Goal: Browse casually: Explore the website without a specific task or goal

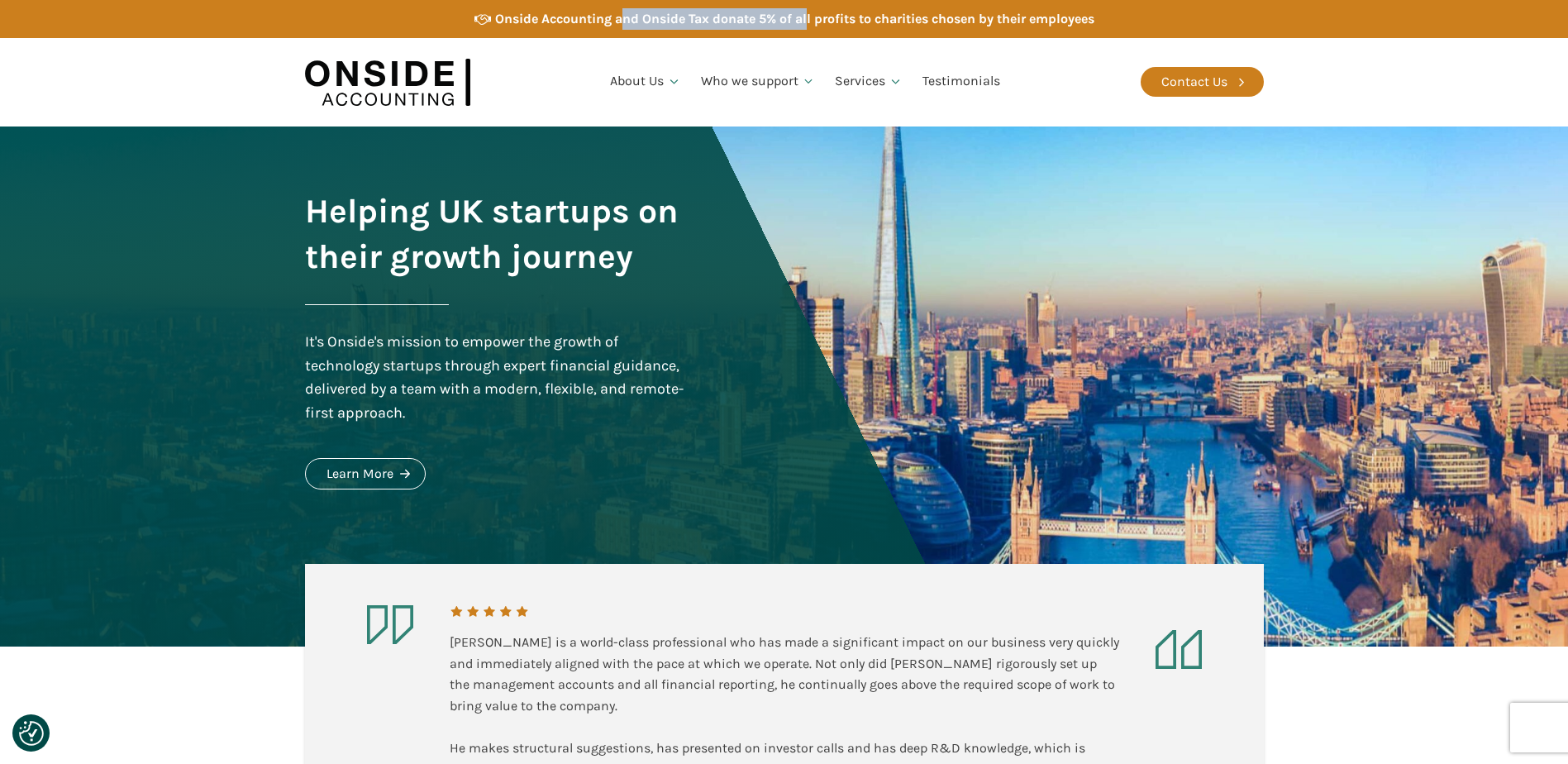
drag, startPoint x: 616, startPoint y: 15, endPoint x: 806, endPoint y: 15, distance: 190.0
click at [806, 15] on div "Onside Accounting and Onside Tax donate 5% of all profits to charities chosen b…" at bounding box center [795, 18] width 599 height 21
click at [524, 17] on div "Onside Accounting and Onside Tax donate 5% of all profits to charities chosen b…" at bounding box center [795, 18] width 599 height 21
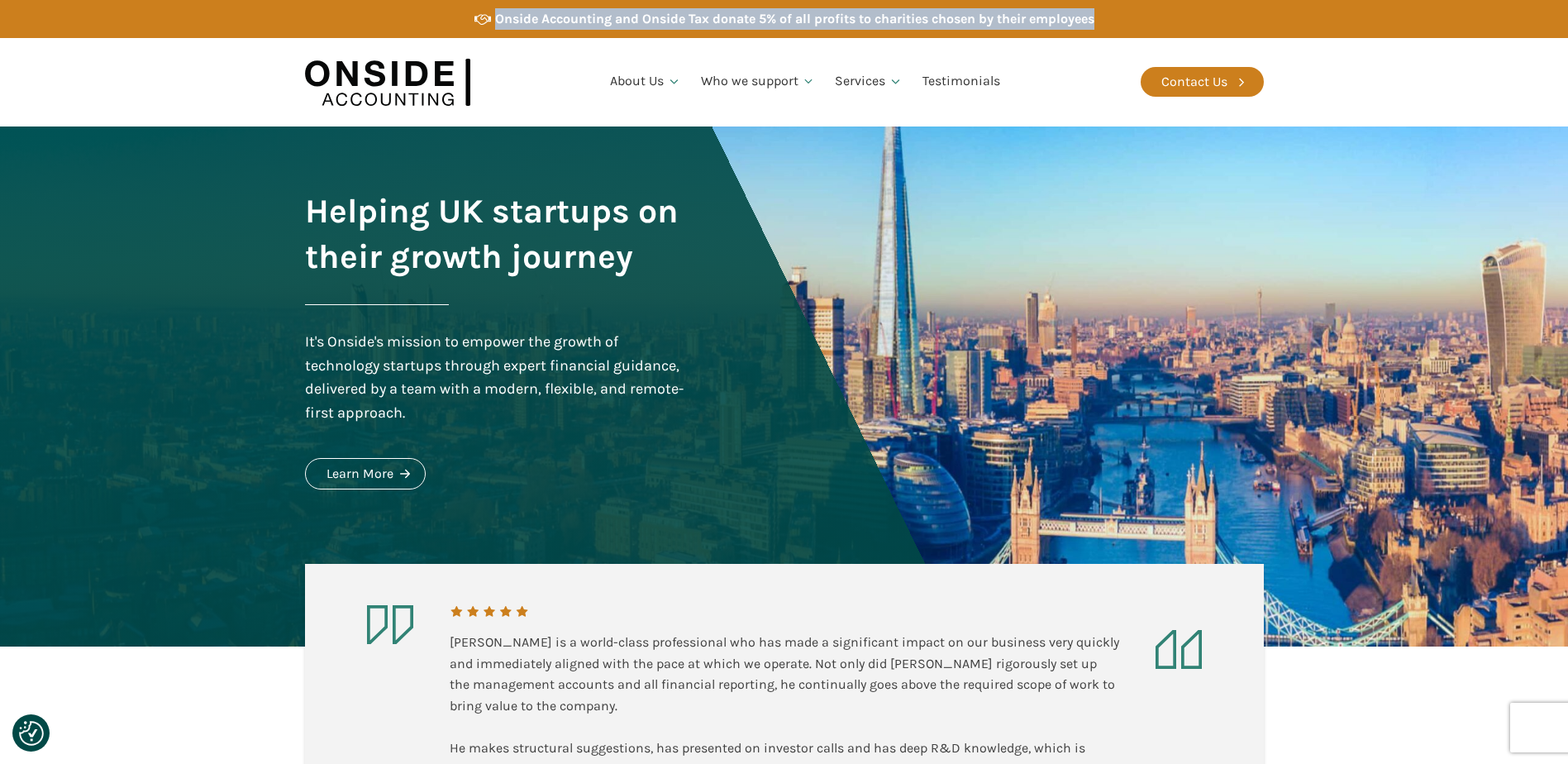
click at [524, 17] on div "Onside Accounting and Onside Tax donate 5% of all profits to charities chosen b…" at bounding box center [795, 18] width 599 height 21
copy div "Onside Accounting and Onside Tax donate 5% of all profits to charities chosen b…"
click at [817, 19] on div "Onside Accounting and Onside Tax donate 5% of all profits to charities chosen b…" at bounding box center [795, 18] width 599 height 21
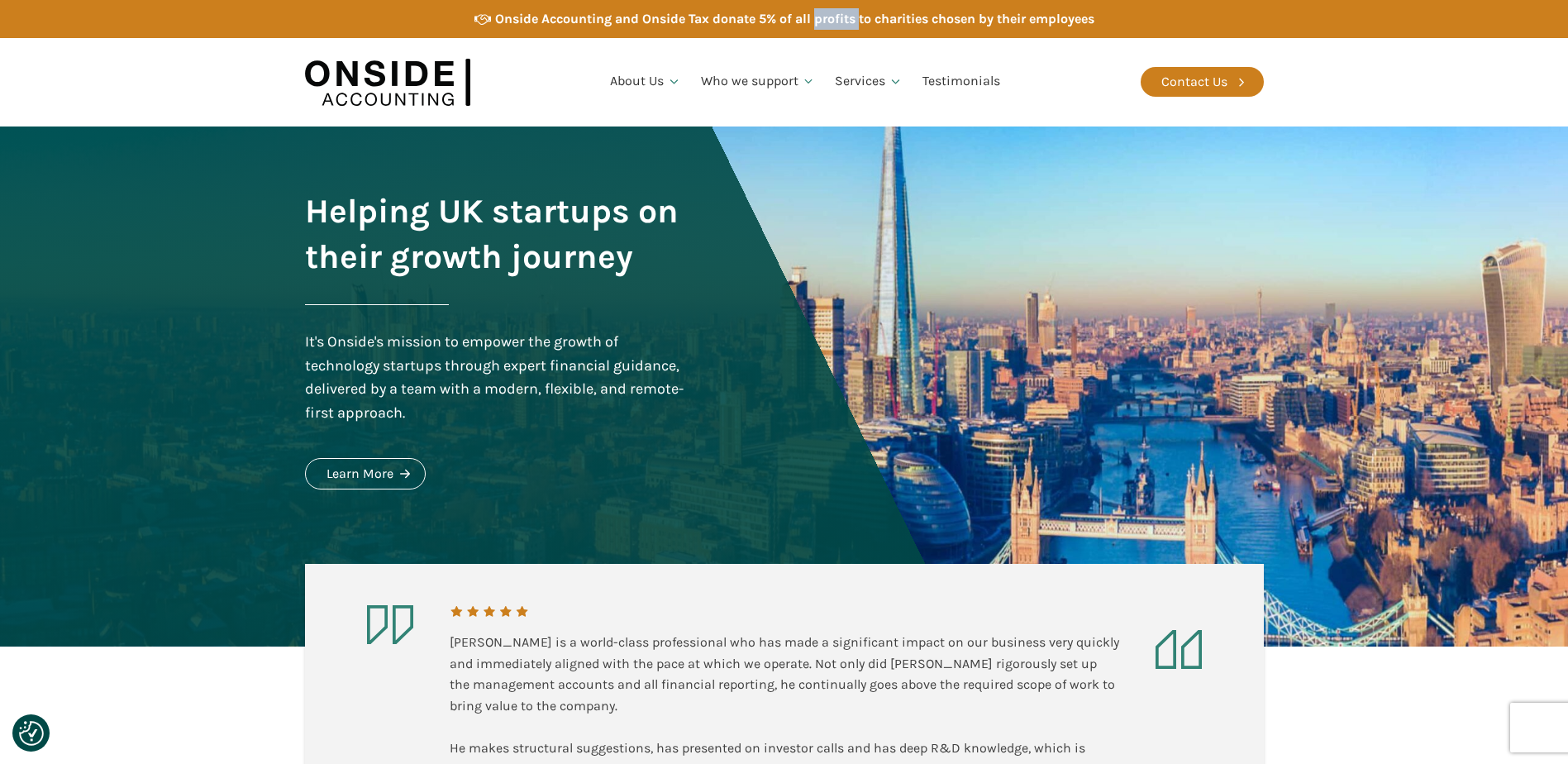
click at [816, 19] on div "Onside Accounting and Onside Tax donate 5% of all profits to charities chosen b…" at bounding box center [795, 18] width 599 height 21
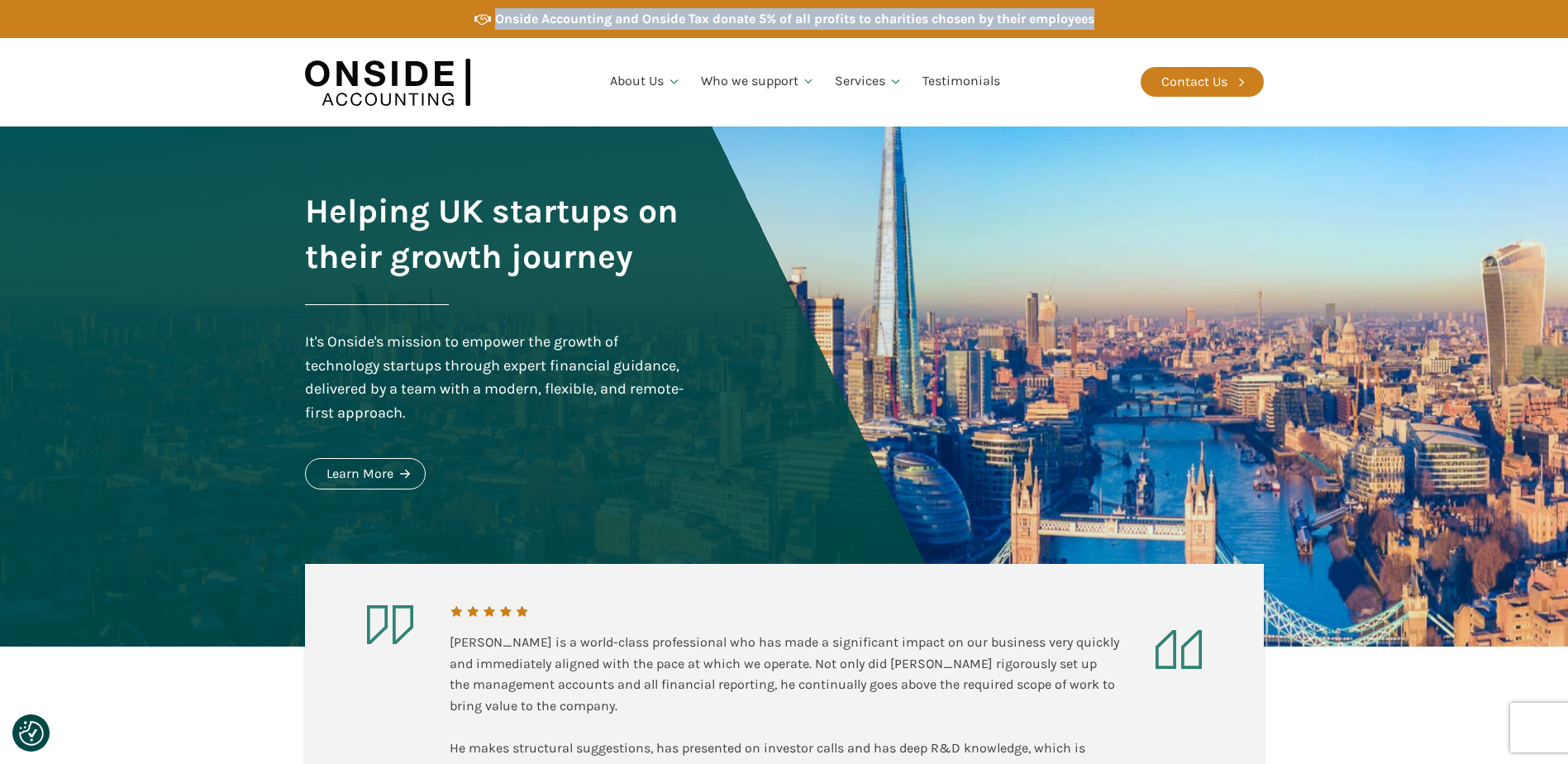
click at [816, 19] on div "Onside Accounting and Onside Tax donate 5% of all profits to charities chosen b…" at bounding box center [795, 18] width 599 height 21
